Goal: Information Seeking & Learning: Check status

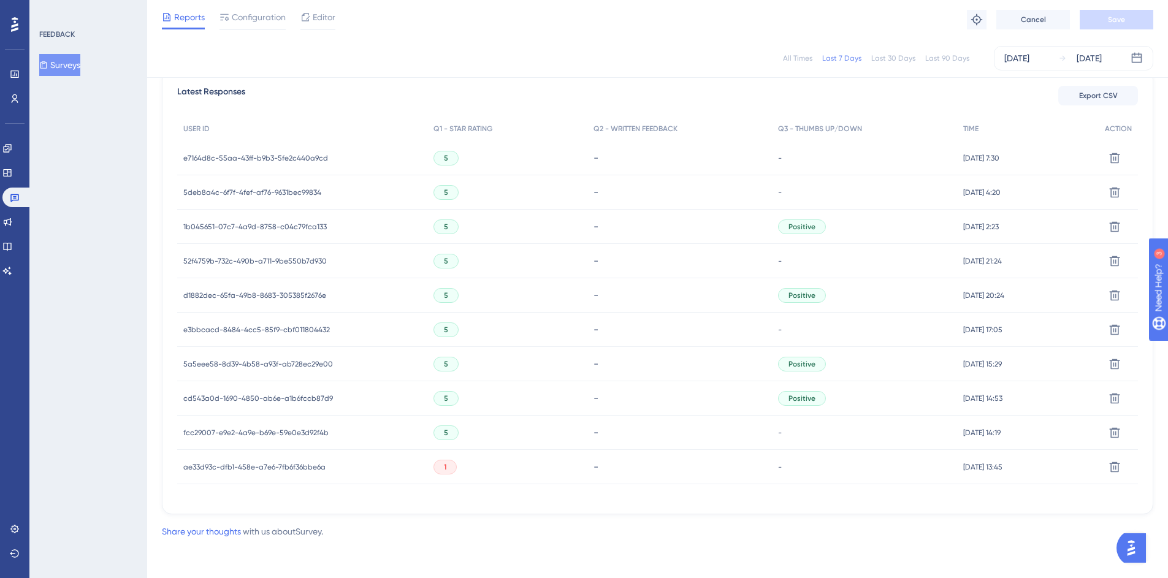
click at [289, 232] on div "1b045651-07c7-4a9d-8758-c04c79fca133 1b045651-07c7-4a9d-8758-c04c79fca133" at bounding box center [254, 227] width 143 height 34
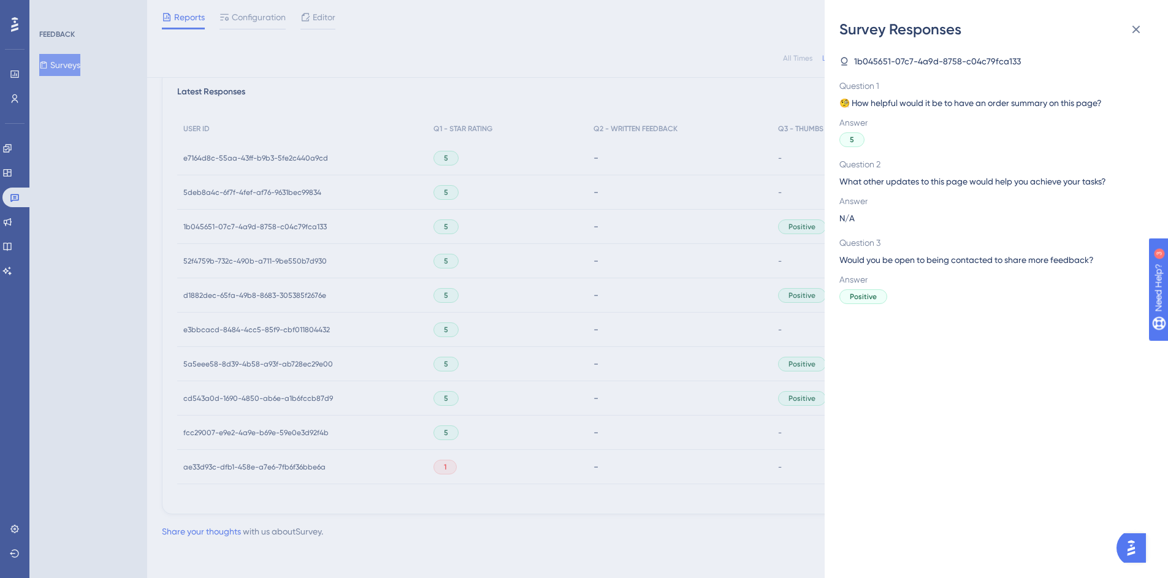
click at [505, 189] on div "Survey Responses 1b045651-07c7-4a9d-8758-c04c79fca133 Question 1 🧐 How helpful …" at bounding box center [584, 289] width 1168 height 578
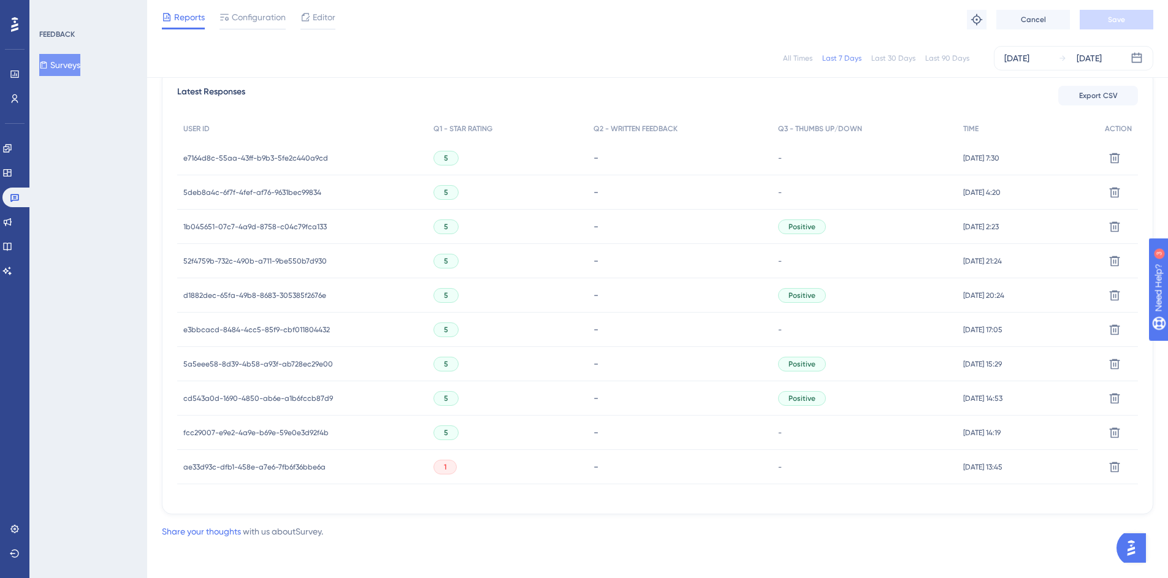
click at [264, 190] on span "5deb8a4c-6f7f-4fef-af76-9631bec99834" at bounding box center [252, 193] width 138 height 10
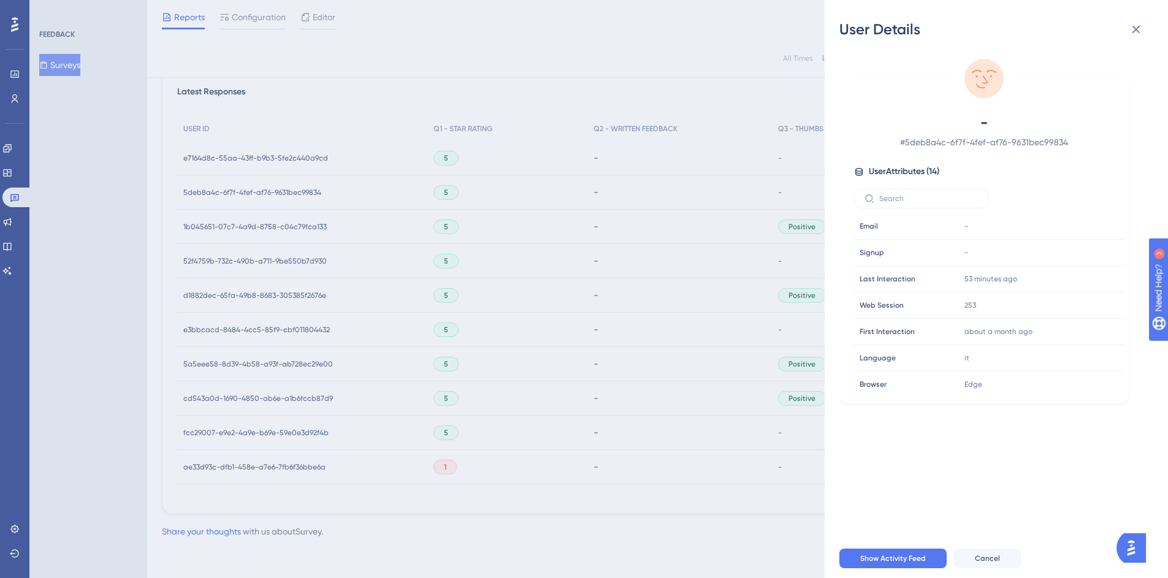
click at [645, 169] on div "User Details - # 5deb8a4c-6f7f-4fef-af76-9631bec99834 User Attributes ( 14 ) Em…" at bounding box center [584, 289] width 1168 height 578
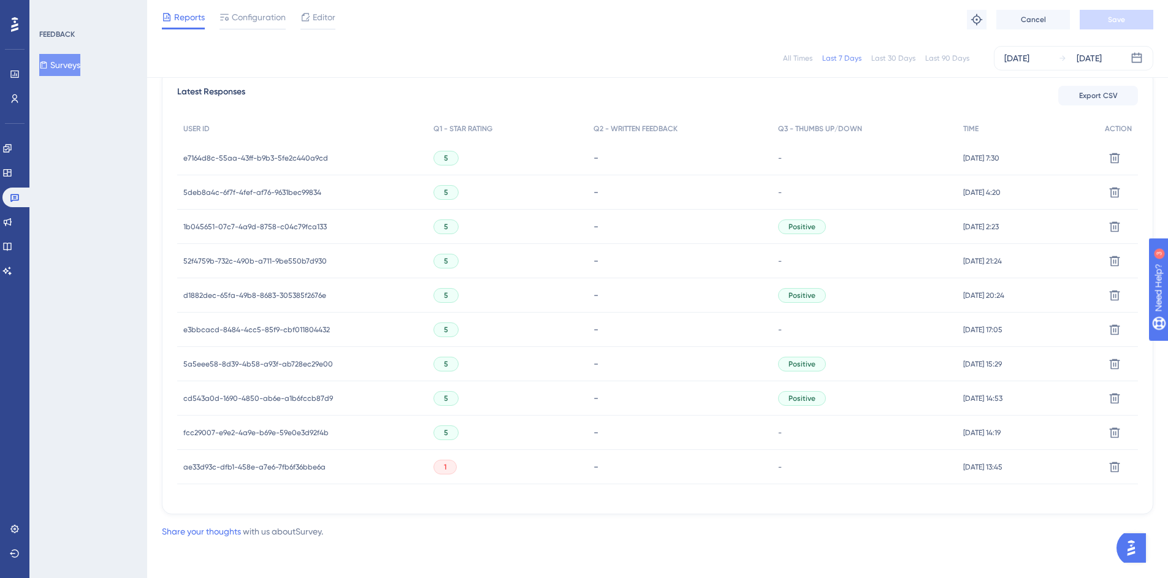
click at [240, 227] on span "1b045651-07c7-4a9d-8758-c04c79fca133" at bounding box center [254, 227] width 143 height 10
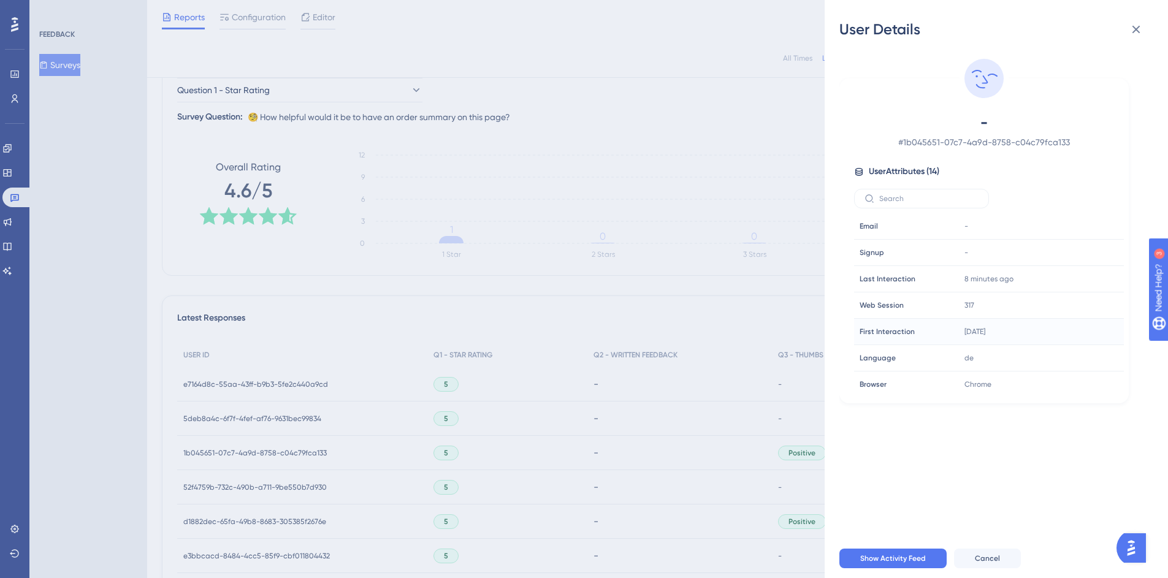
scroll to position [189, 0]
click at [760, 312] on div "User Details - # 1b045651-07c7-4a9d-8758-c04c79fca133 User Attributes ( 14 ) Em…" at bounding box center [584, 289] width 1168 height 578
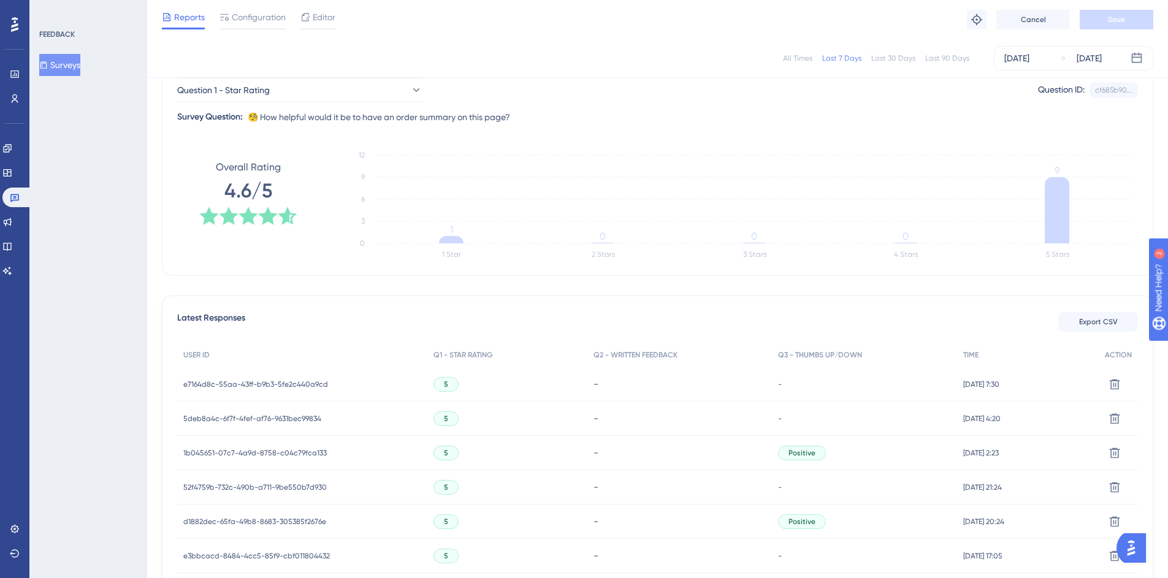
click at [260, 451] on span "1b045651-07c7-4a9d-8758-c04c79fca133" at bounding box center [254, 453] width 143 height 10
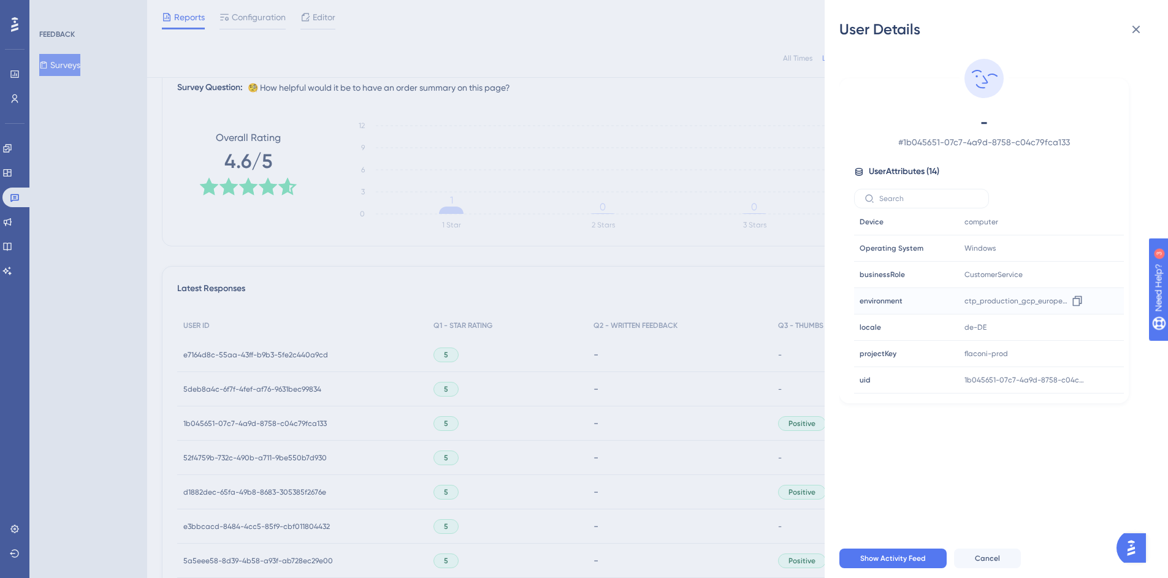
scroll to position [230, 0]
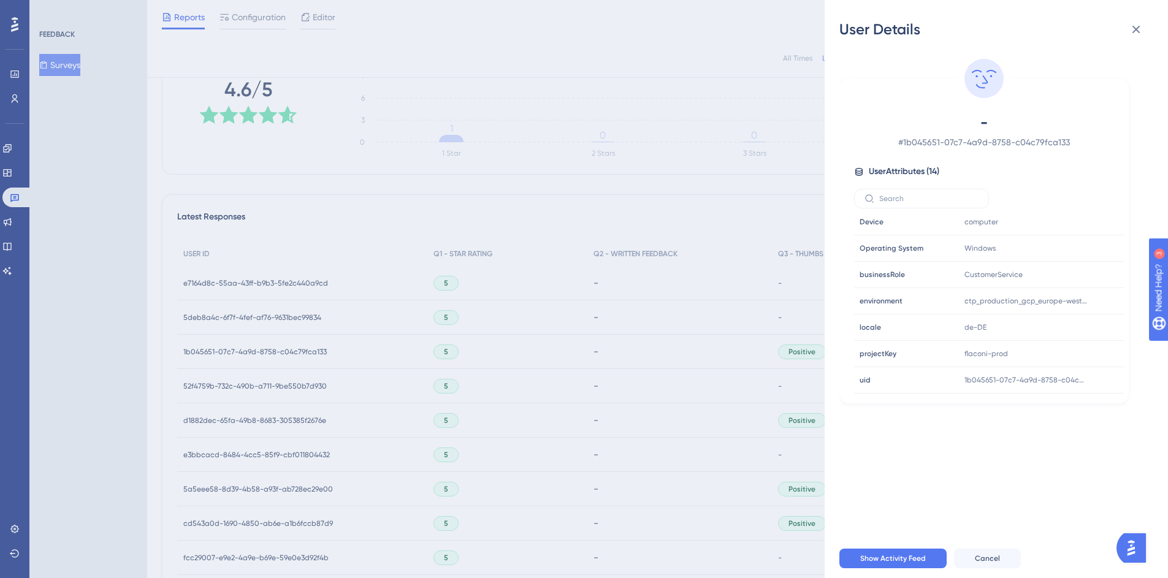
click at [594, 358] on div "User Details - # 1b045651-07c7-4a9d-8758-c04c79fca133 User Attributes ( 14 ) Em…" at bounding box center [584, 289] width 1168 height 578
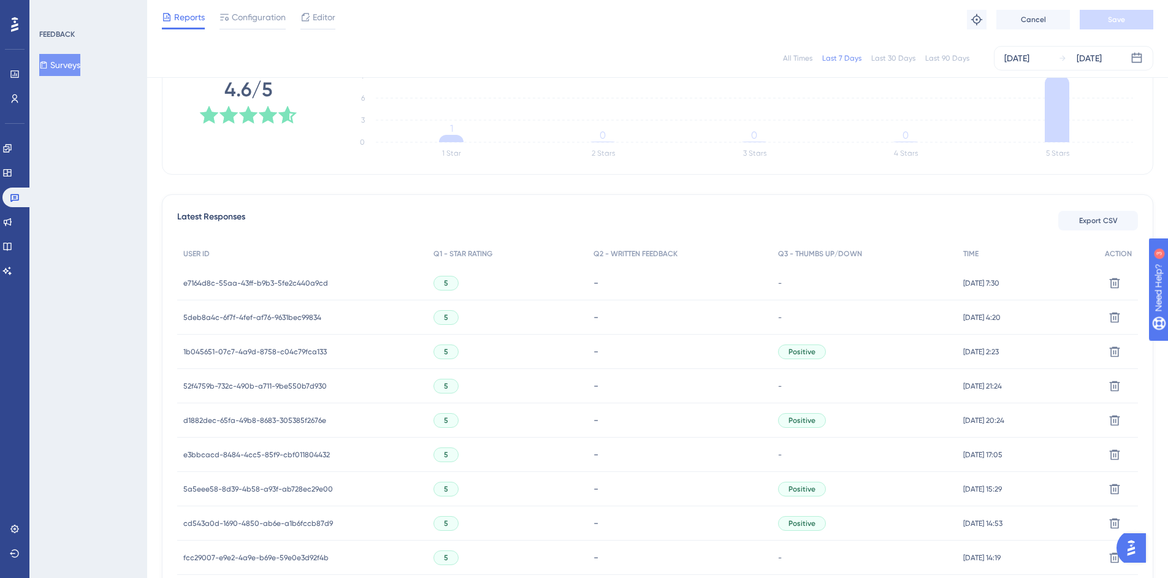
click at [245, 419] on span "d1882dec-65fa-49b8-8683-305385f2676e" at bounding box center [254, 421] width 143 height 10
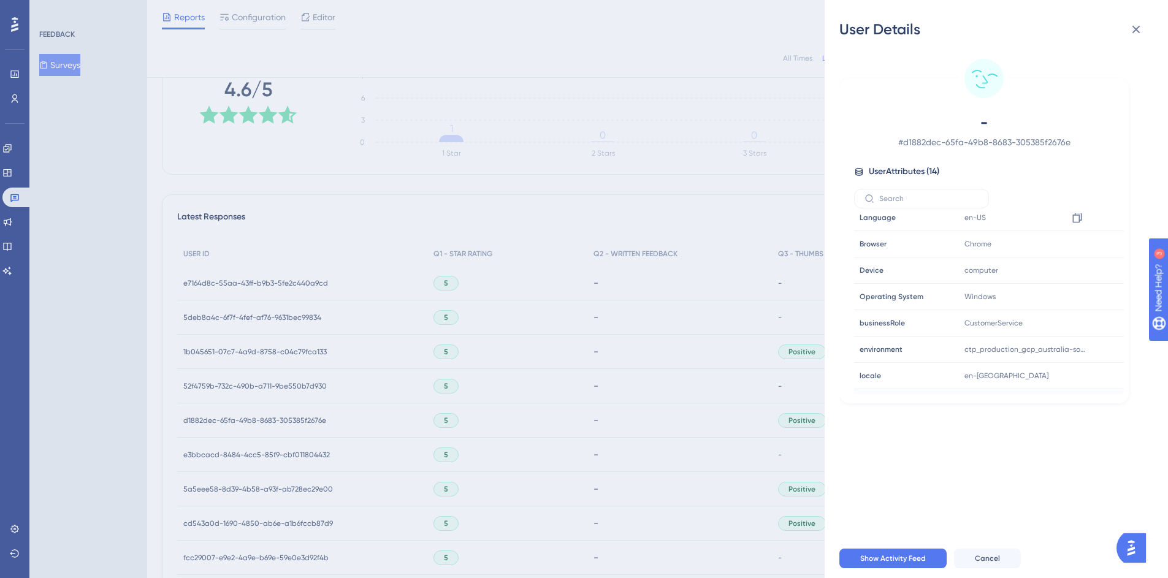
scroll to position [189, 0]
